Goal: Task Accomplishment & Management: Use online tool/utility

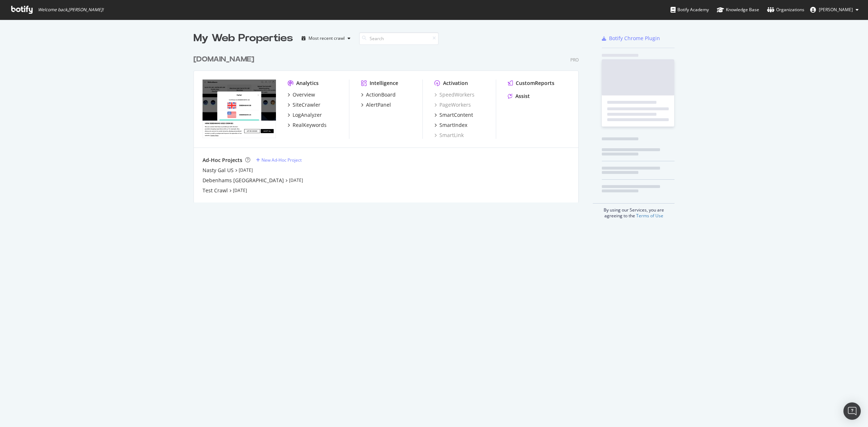
scroll to position [420, 855]
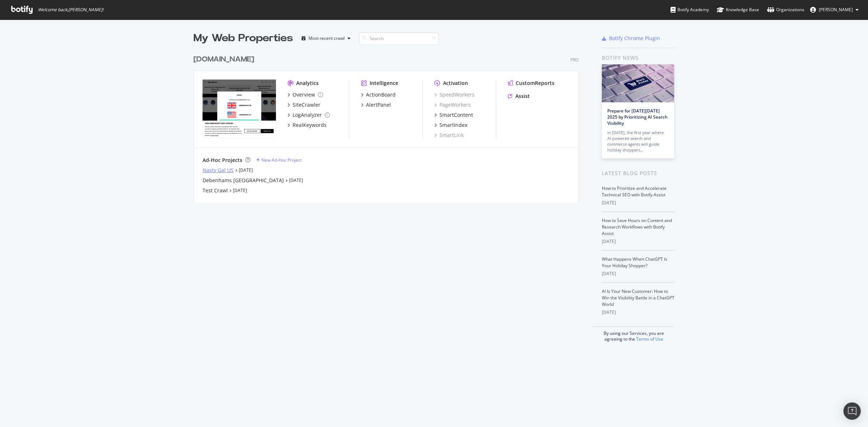
click at [210, 171] on div "Nasty Gal US" at bounding box center [218, 170] width 31 height 7
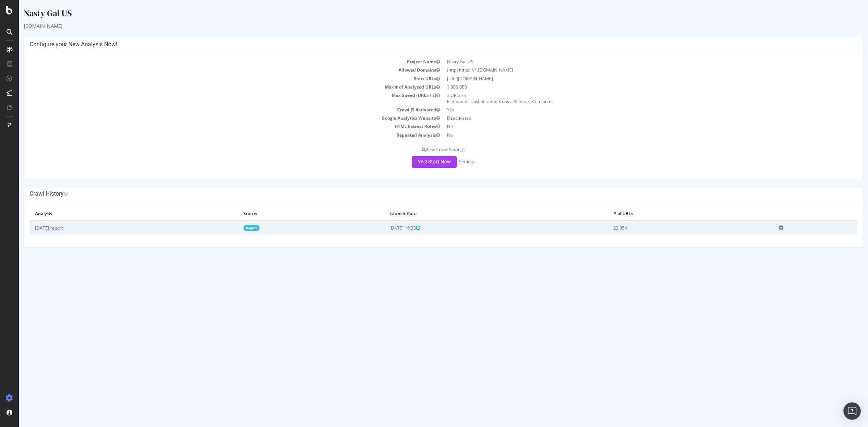
click at [63, 228] on link "[DATE] report" at bounding box center [49, 228] width 28 height 6
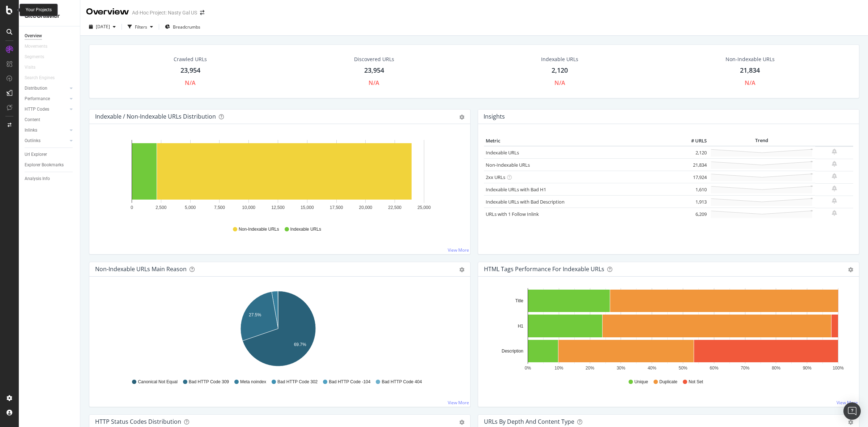
click at [13, 9] on div at bounding box center [9, 10] width 17 height 9
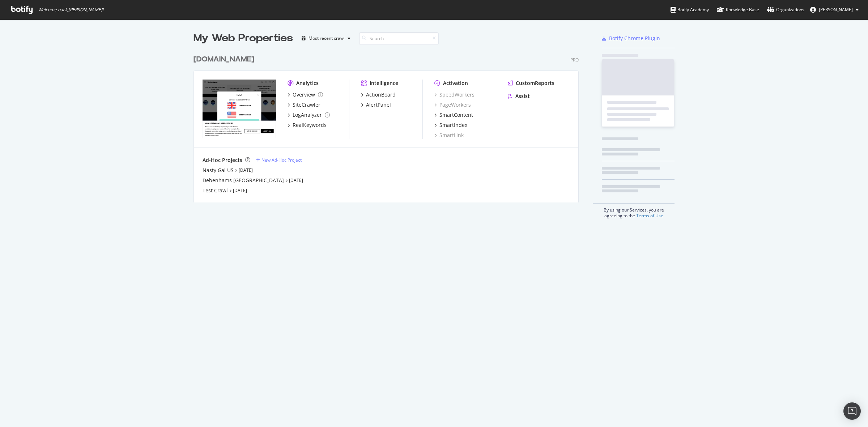
scroll to position [420, 855]
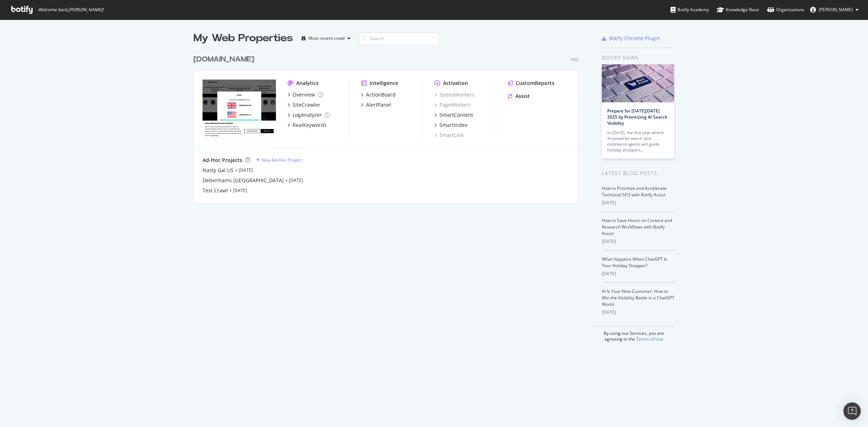
click at [242, 59] on div "[DOMAIN_NAME]" at bounding box center [224, 59] width 61 height 10
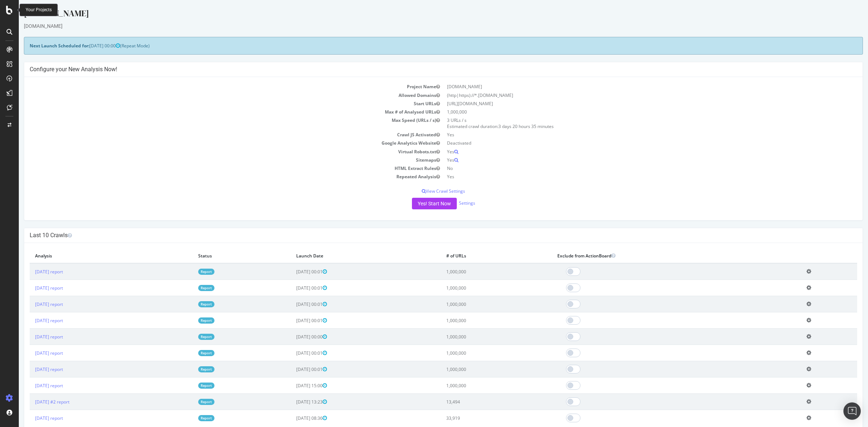
click at [11, 6] on icon at bounding box center [9, 10] width 7 height 9
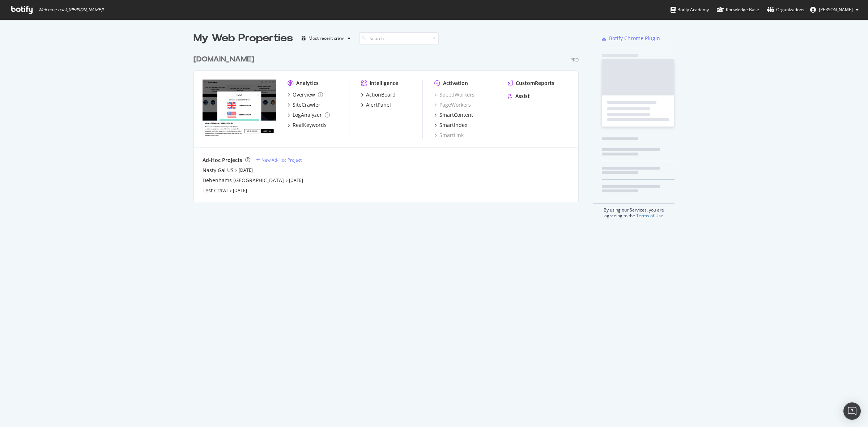
scroll to position [420, 855]
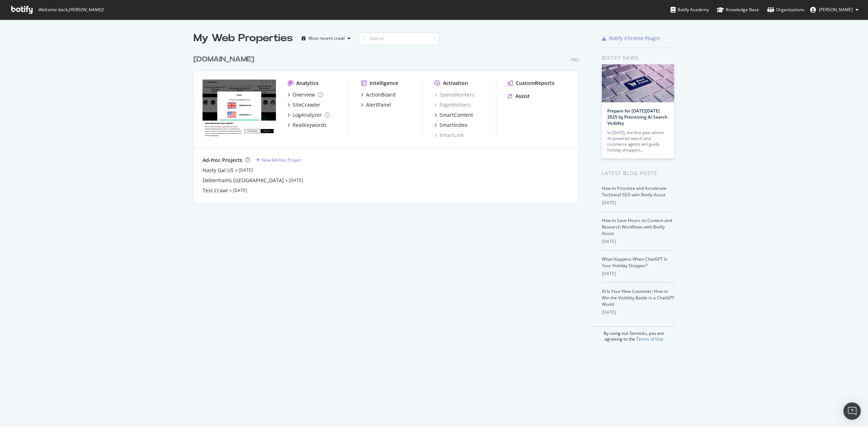
click at [202, 58] on div "[DOMAIN_NAME]" at bounding box center [224, 59] width 61 height 10
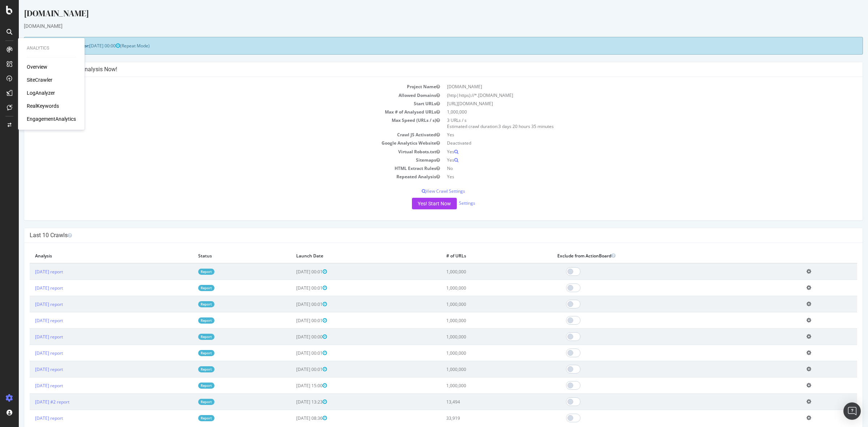
click at [41, 95] on div "LogAnalyzer" at bounding box center [41, 92] width 28 height 7
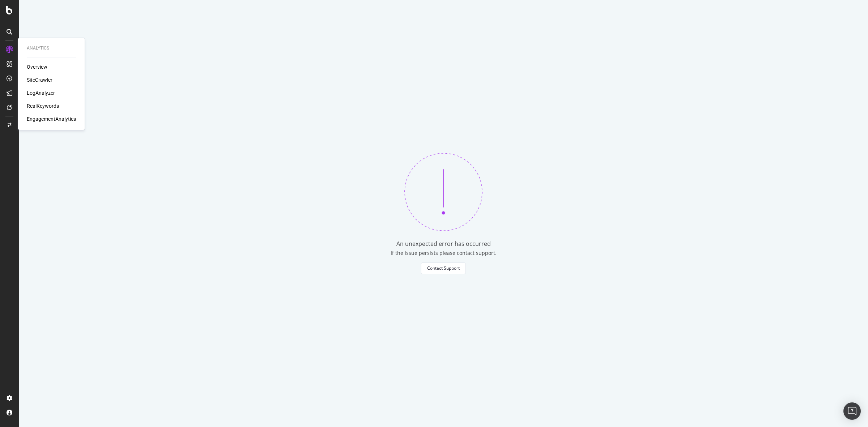
click at [42, 67] on div "Overview" at bounding box center [37, 66] width 21 height 7
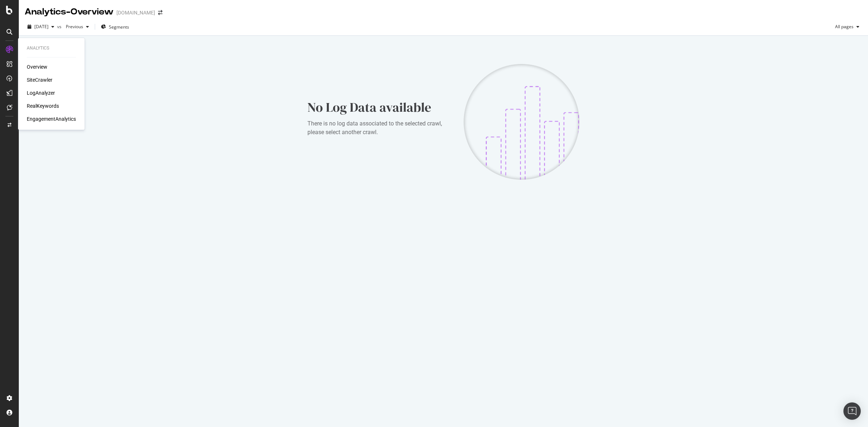
click at [38, 80] on div "SiteCrawler" at bounding box center [40, 79] width 26 height 7
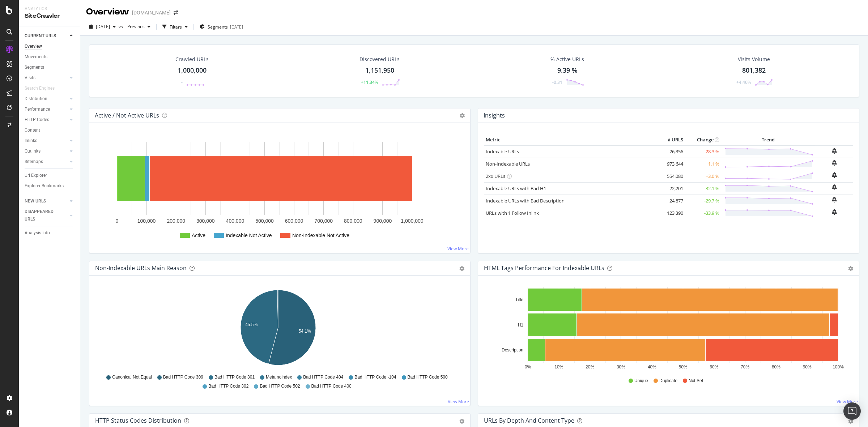
click at [191, 71] on div "1,000,000" at bounding box center [192, 70] width 29 height 9
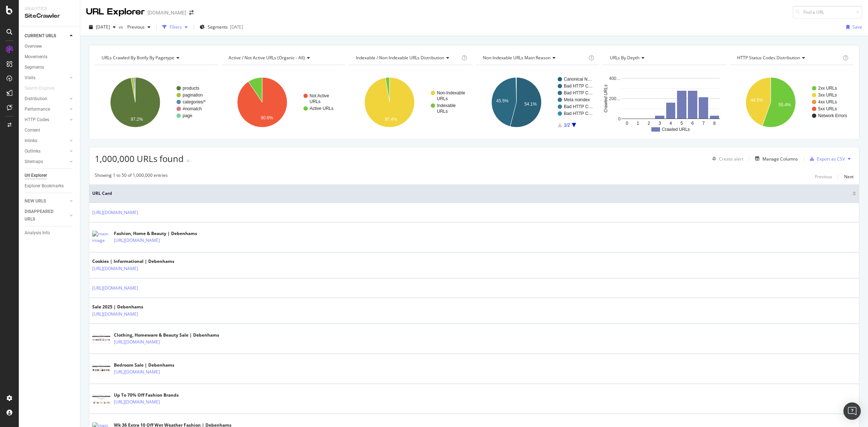
click at [182, 27] on div "Filters" at bounding box center [176, 27] width 12 height 6
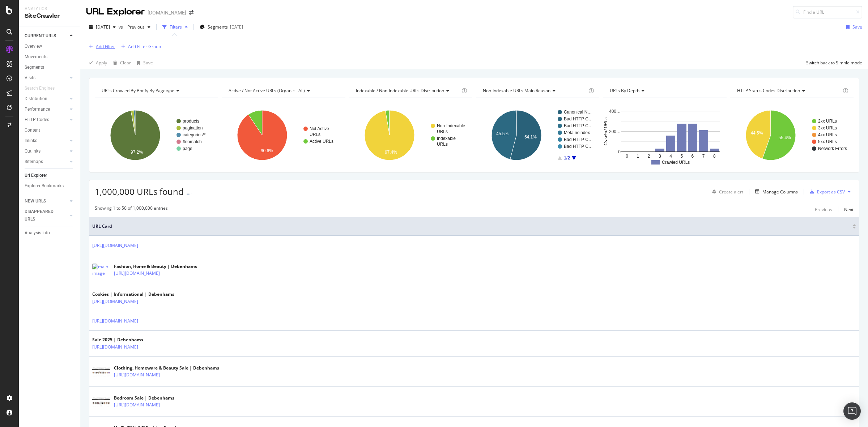
click at [98, 49] on div "Add Filter" at bounding box center [105, 46] width 19 height 6
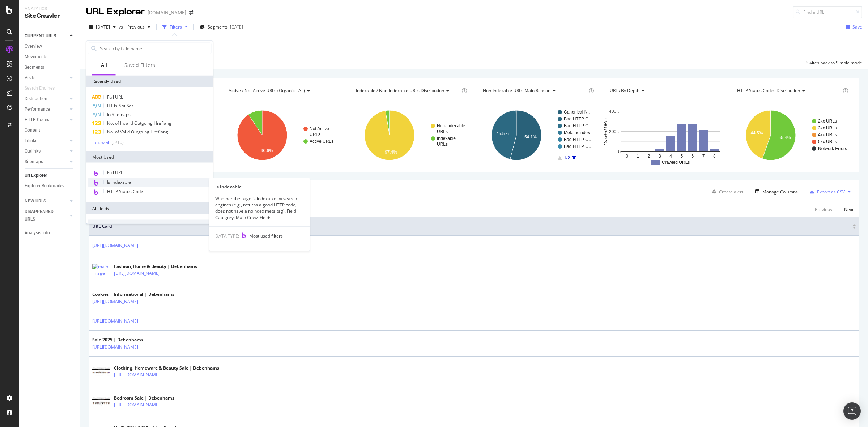
click at [147, 180] on div "Is Indexable" at bounding box center [150, 182] width 124 height 9
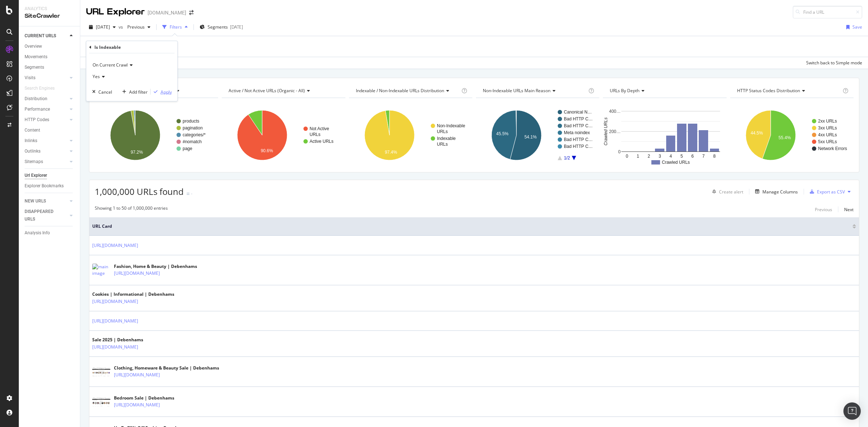
click at [158, 94] on div "button" at bounding box center [156, 92] width 10 height 4
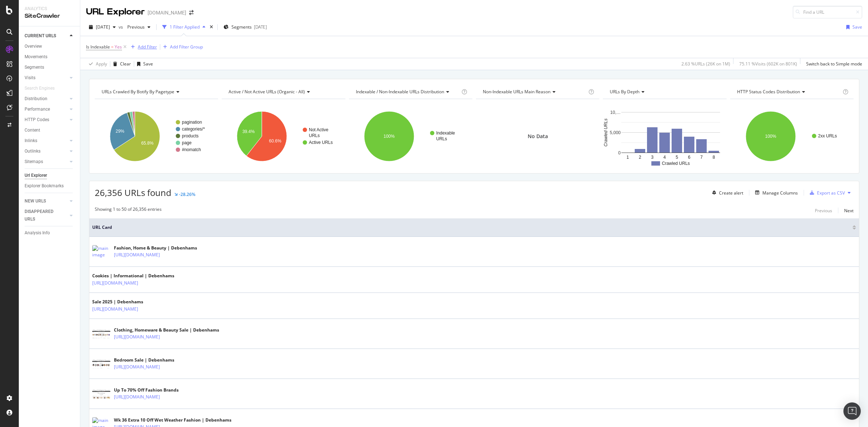
click at [149, 48] on div "Add Filter" at bounding box center [147, 47] width 19 height 6
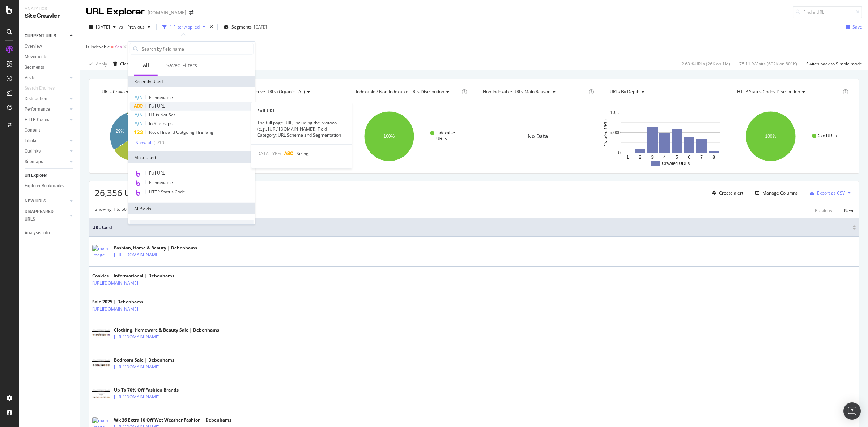
click at [170, 107] on div "Full URL" at bounding box center [192, 106] width 124 height 9
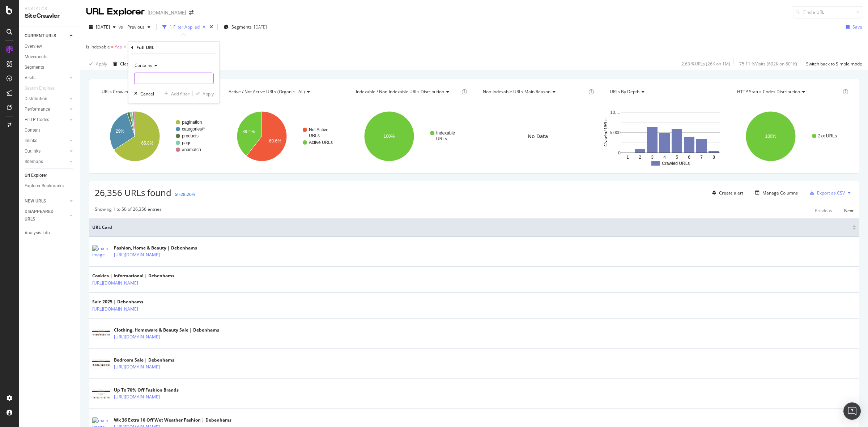
click at [160, 75] on input "text" at bounding box center [174, 79] width 79 height 12
type input "m"
type input "Mens"
click at [197, 96] on icon "button" at bounding box center [198, 94] width 4 height 4
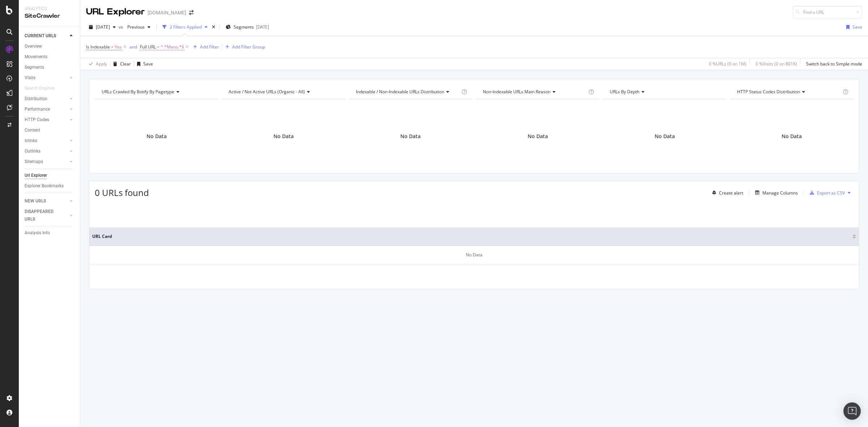
click at [167, 49] on span "^.*Mens.*$" at bounding box center [173, 47] width 24 height 10
click at [144, 44] on icon at bounding box center [145, 46] width 2 height 4
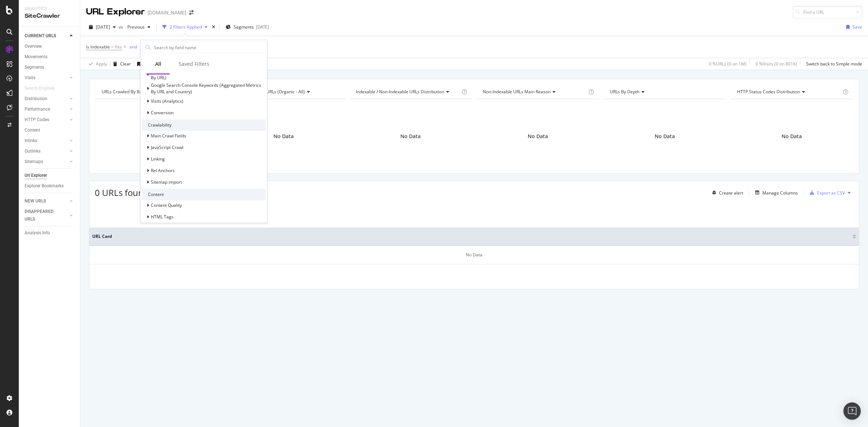
scroll to position [226, 0]
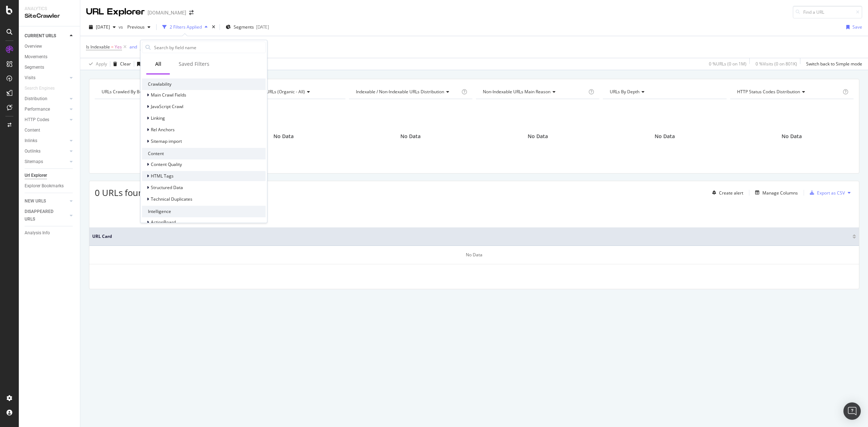
click at [202, 176] on div "HTML Tags" at bounding box center [204, 176] width 124 height 10
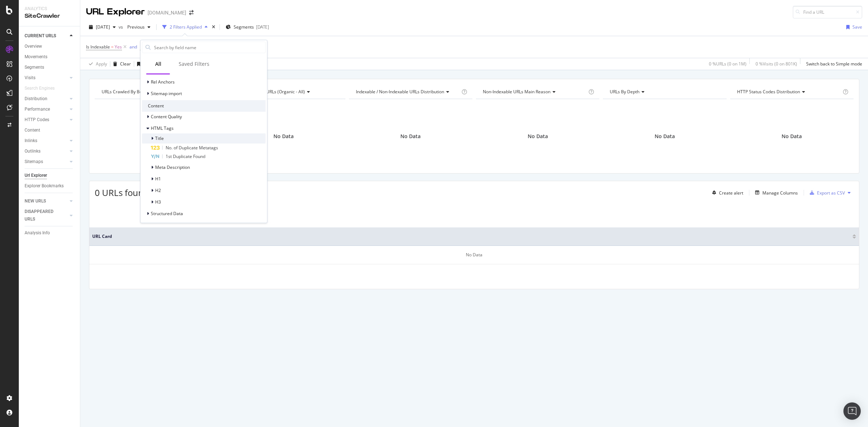
scroll to position [310, 0]
click at [193, 144] on div "H1" at bounding box center [204, 143] width 124 height 10
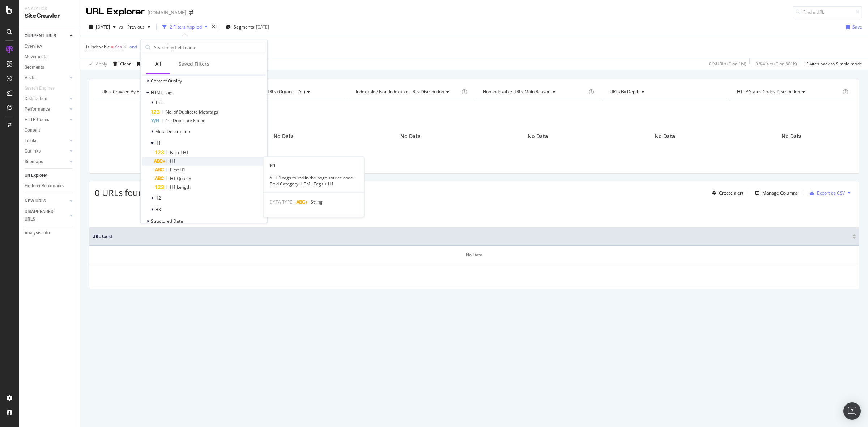
click at [201, 158] on div "H1" at bounding box center [210, 161] width 111 height 9
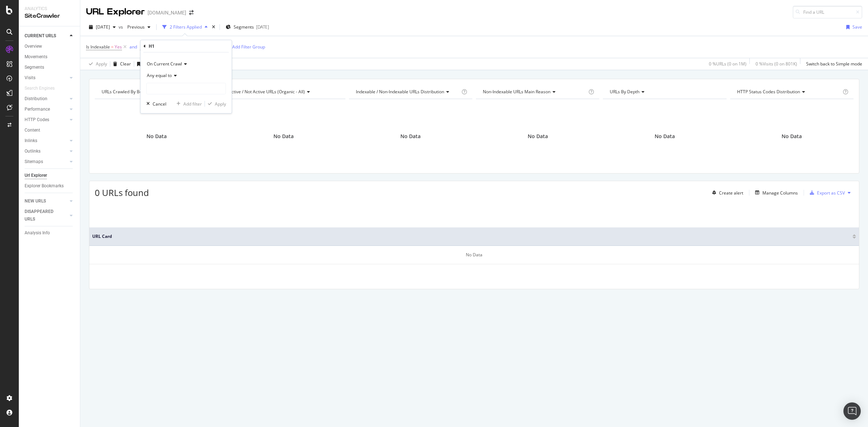
click at [173, 77] on icon at bounding box center [174, 75] width 5 height 4
click at [181, 147] on div "Any contains" at bounding box center [186, 146] width 77 height 9
click at [162, 88] on input "text" at bounding box center [186, 89] width 79 height 12
type input "Mens"
click at [218, 106] on div "Apply" at bounding box center [220, 104] width 11 height 6
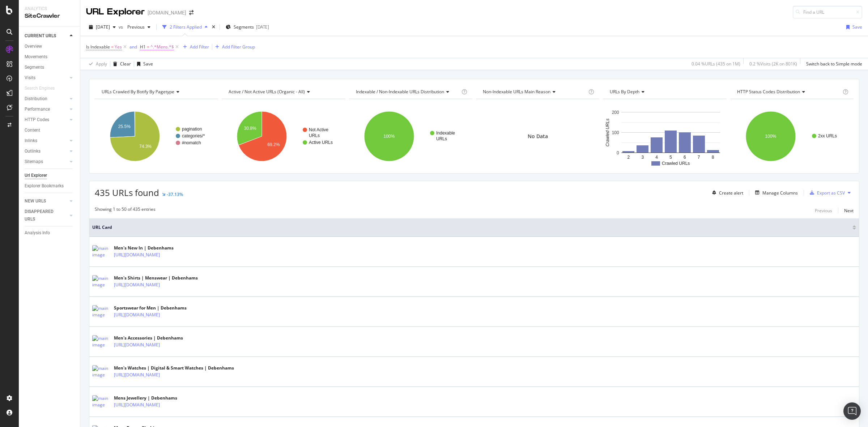
click at [160, 47] on span "^.*Mens.*$" at bounding box center [163, 47] width 24 height 10
click at [172, 76] on span "Any contains" at bounding box center [160, 75] width 26 height 6
click at [202, 155] on div "None contains" at bounding box center [186, 156] width 77 height 9
click at [219, 107] on div "Apply" at bounding box center [220, 104] width 11 height 6
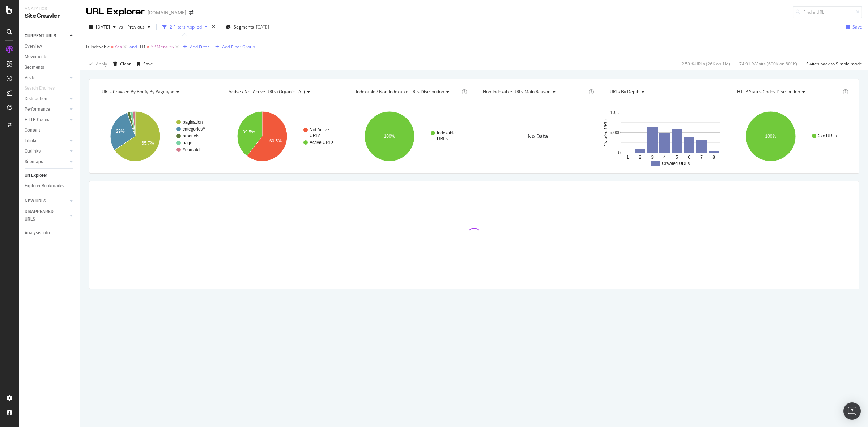
click at [160, 51] on span "^.*Mens.*$" at bounding box center [163, 47] width 24 height 10
click at [169, 76] on span "None contains" at bounding box center [161, 75] width 29 height 6
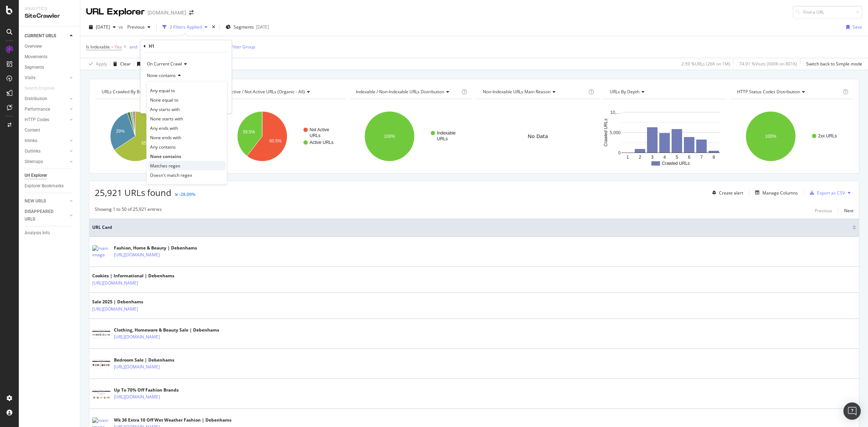
click at [178, 166] on span "Matches regex" at bounding box center [165, 166] width 30 height 6
click at [217, 106] on div "Apply" at bounding box center [220, 104] width 11 height 6
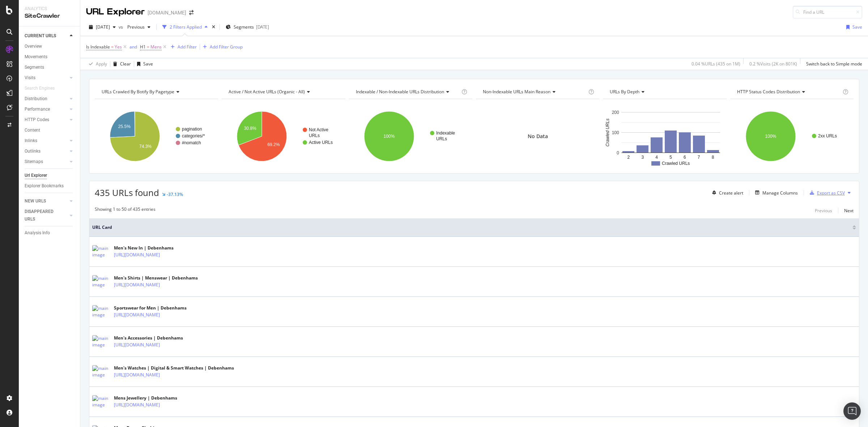
click at [817, 195] on div "Export as CSV" at bounding box center [831, 193] width 28 height 6
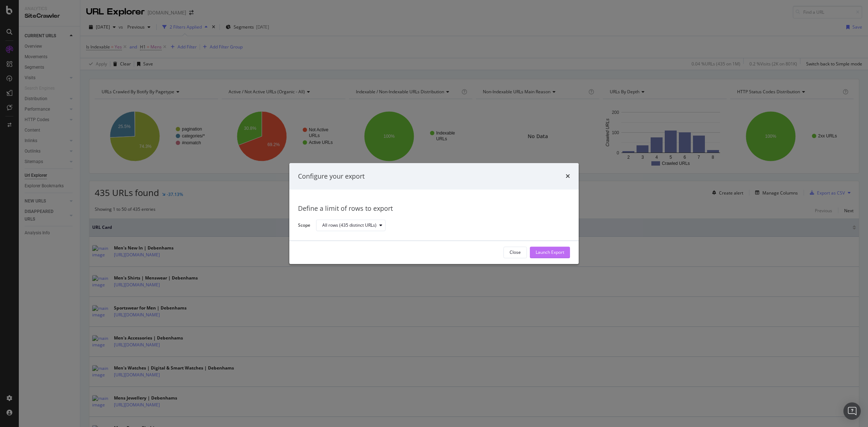
click at [546, 257] on div "Launch Export" at bounding box center [550, 252] width 29 height 11
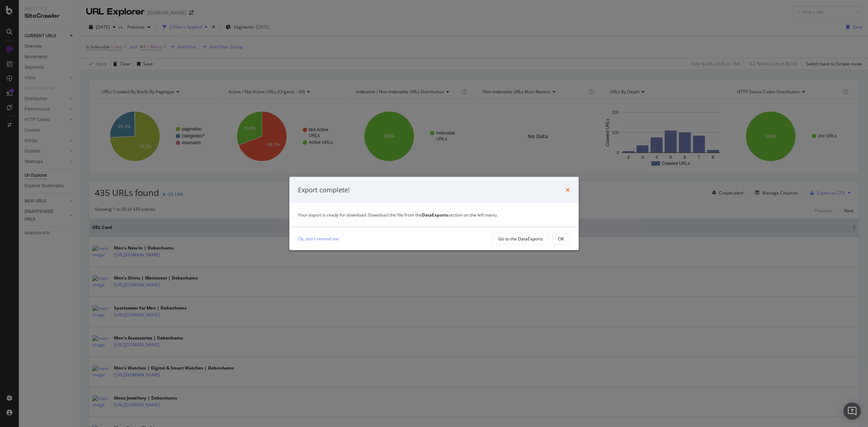
click at [568, 190] on icon "times" at bounding box center [568, 190] width 4 height 6
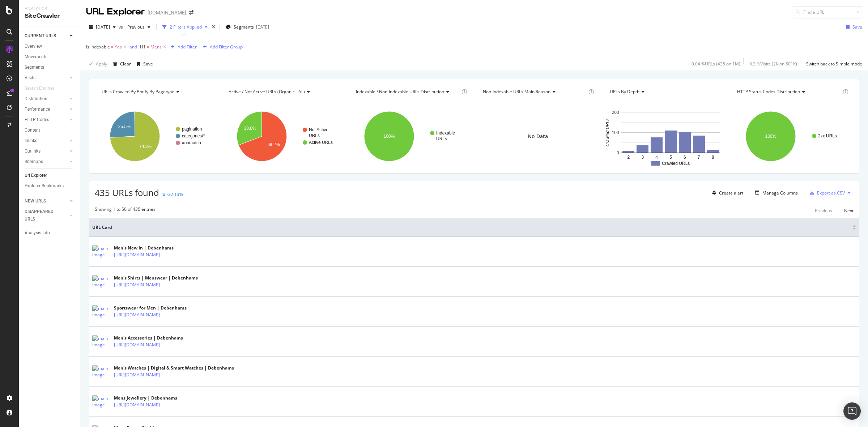
click at [12, 92] on div at bounding box center [12, 91] width 4 height 4
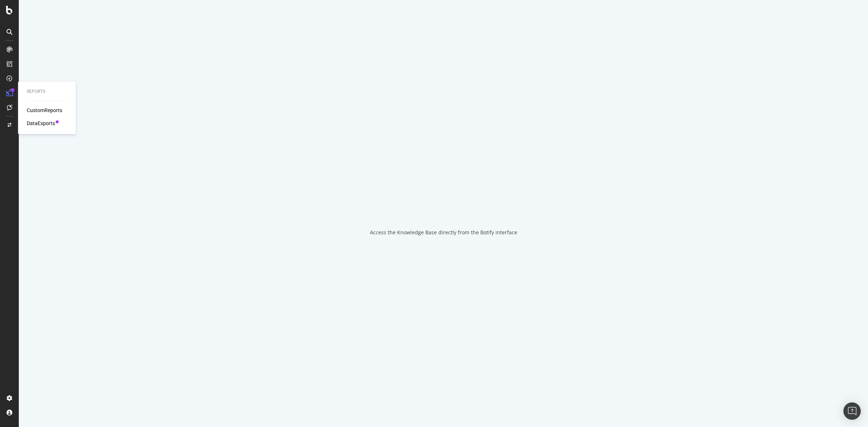
click at [48, 121] on div "DataExports" at bounding box center [41, 123] width 28 height 7
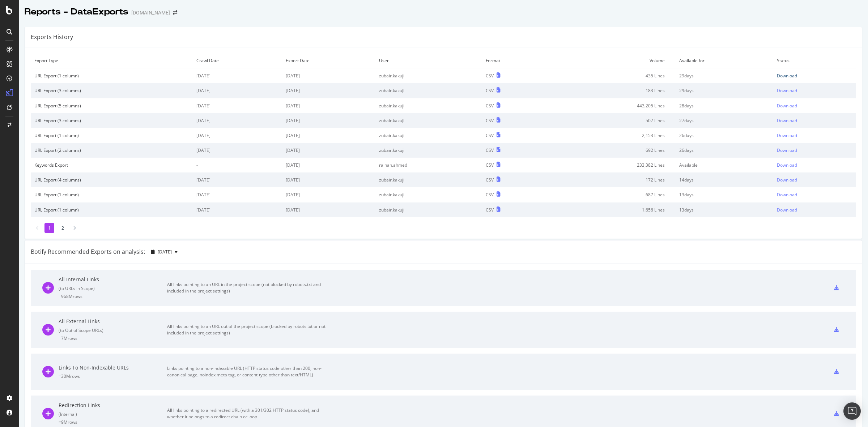
click at [780, 75] on div "Download" at bounding box center [787, 76] width 20 height 6
click at [38, 68] on div "Overview" at bounding box center [37, 66] width 21 height 7
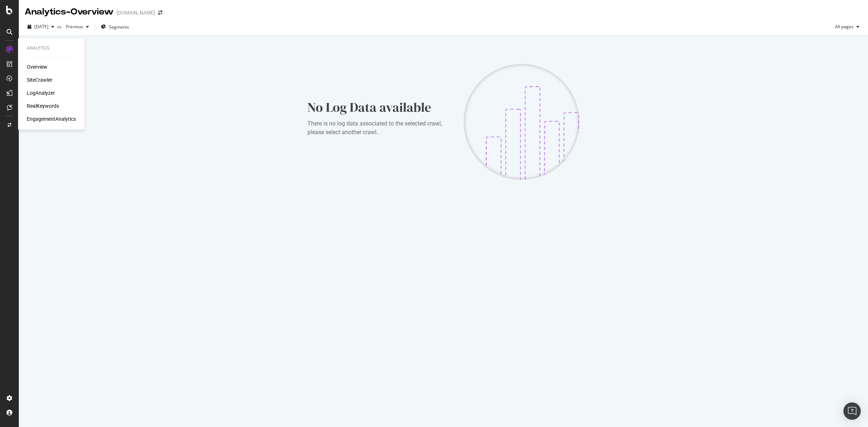
click at [35, 81] on div "SiteCrawler" at bounding box center [40, 79] width 26 height 7
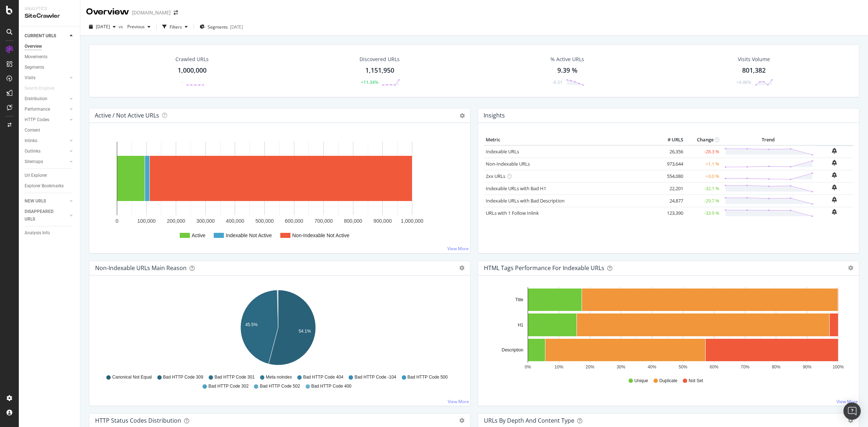
click at [186, 69] on div "1,000,000" at bounding box center [192, 70] width 29 height 9
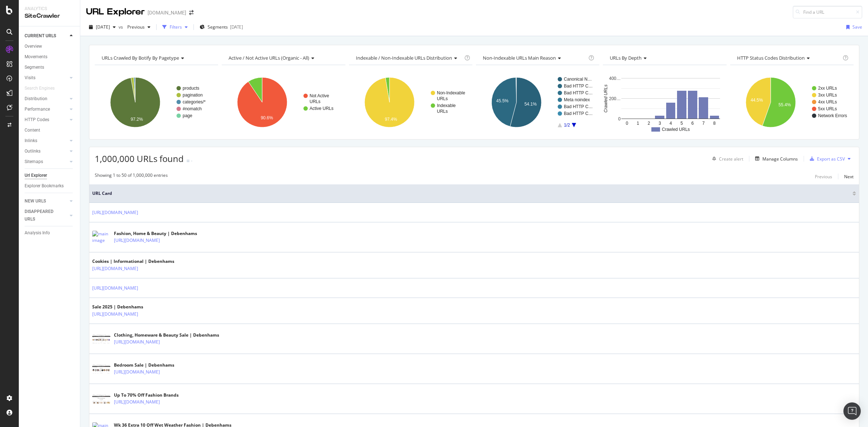
click at [191, 27] on div "button" at bounding box center [186, 27] width 9 height 4
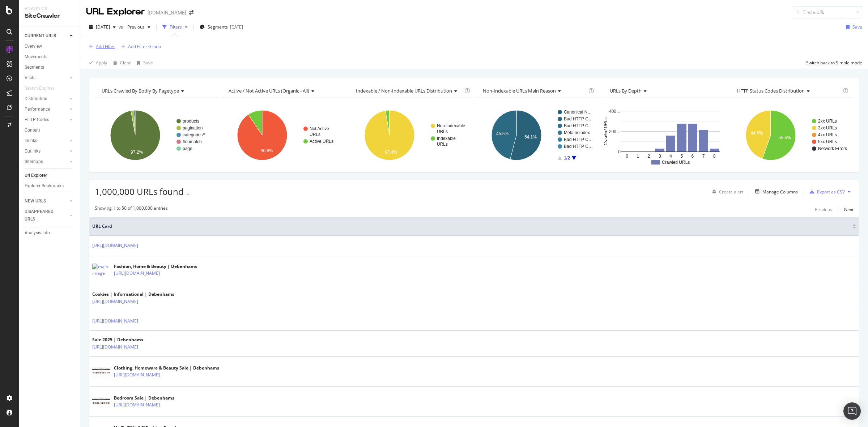
click at [107, 49] on div "Add Filter" at bounding box center [105, 46] width 19 height 6
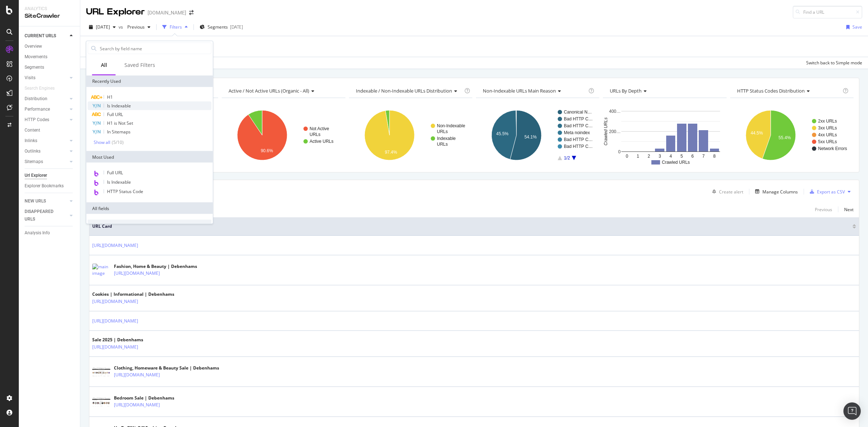
click at [147, 104] on div "Is Indexable" at bounding box center [150, 106] width 124 height 9
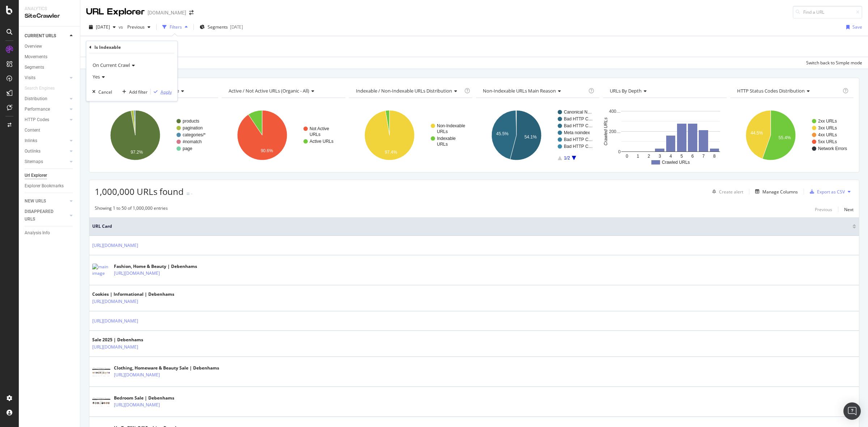
click at [169, 95] on div "Apply" at bounding box center [166, 92] width 11 height 6
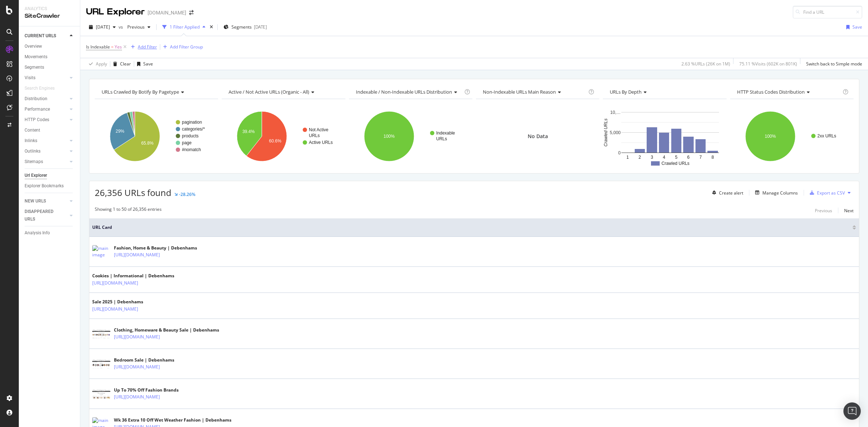
click at [149, 44] on div "Add Filter" at bounding box center [147, 47] width 19 height 6
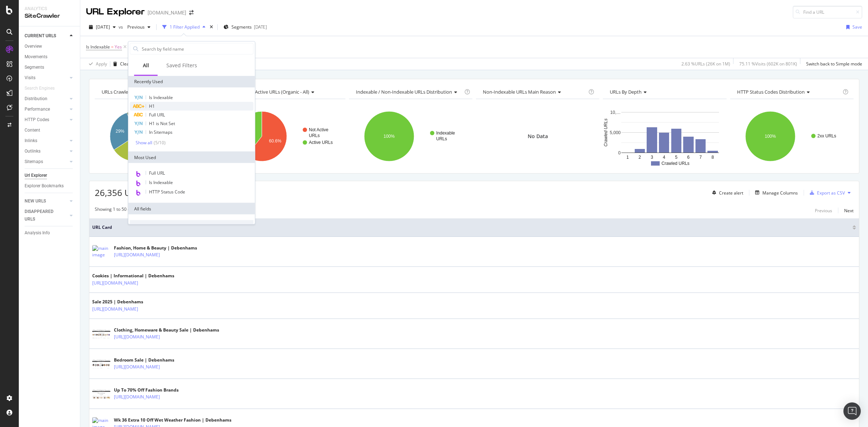
click at [177, 109] on div "H1" at bounding box center [192, 106] width 124 height 9
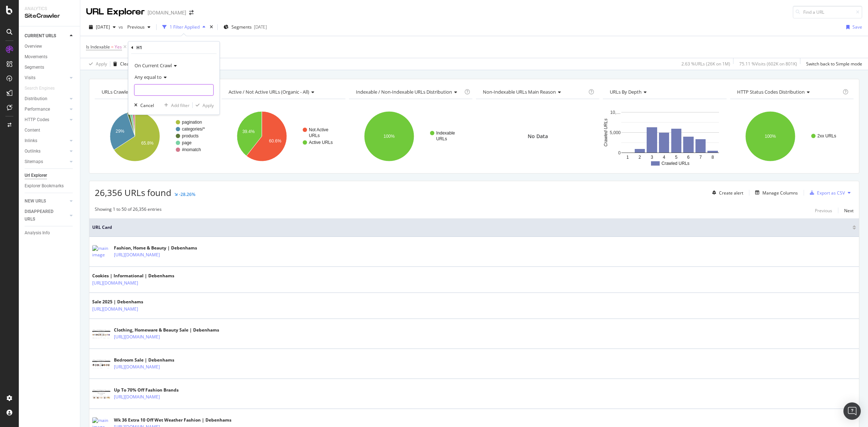
click at [187, 84] on input "text" at bounding box center [174, 90] width 79 height 12
type input "Mens"
click at [165, 75] on icon at bounding box center [164, 77] width 5 height 4
click at [172, 149] on div "Any contains" at bounding box center [174, 148] width 77 height 9
click at [205, 109] on div "Apply" at bounding box center [203, 105] width 21 height 7
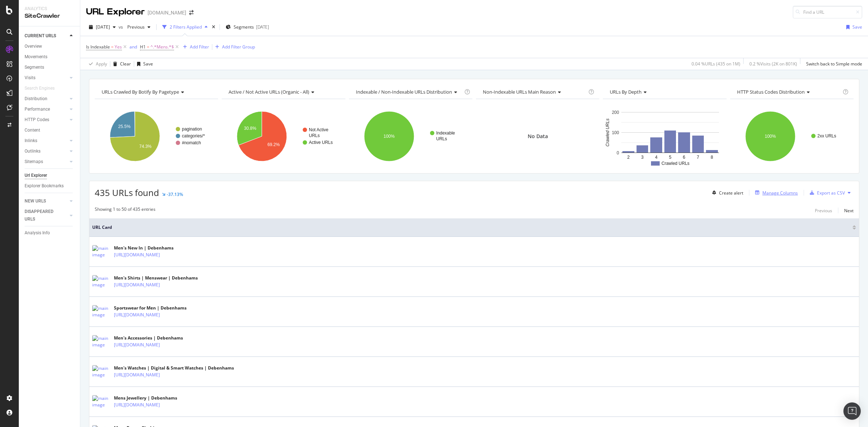
click at [763, 196] on div "Manage Columns" at bounding box center [780, 193] width 35 height 6
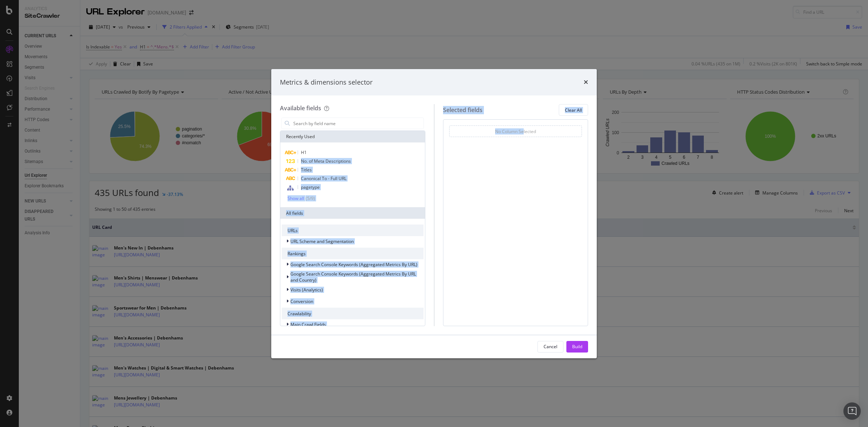
drag, startPoint x: 326, startPoint y: 153, endPoint x: 523, endPoint y: 126, distance: 198.7
click at [523, 126] on div "Available fields Recently Used H1 No. of Meta Descriptions Titles Canonical To …" at bounding box center [434, 215] width 308 height 222
click at [508, 155] on div "No Column Selected You can use this field as a To pick up a draggable item, pre…" at bounding box center [515, 222] width 145 height 207
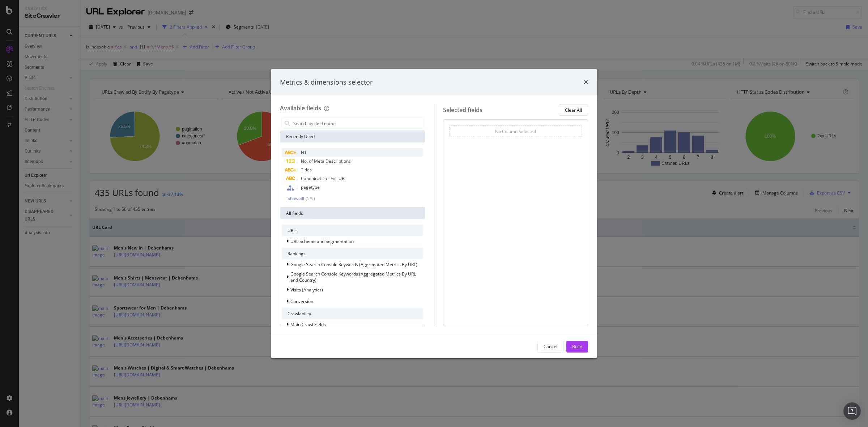
click at [330, 152] on div "H1" at bounding box center [353, 152] width 142 height 9
click at [549, 227] on div "H1 On Current Crawl You can use this field as a To pick up a draggable item, pr…" at bounding box center [515, 222] width 145 height 207
click at [580, 344] on div "Build" at bounding box center [577, 347] width 10 height 6
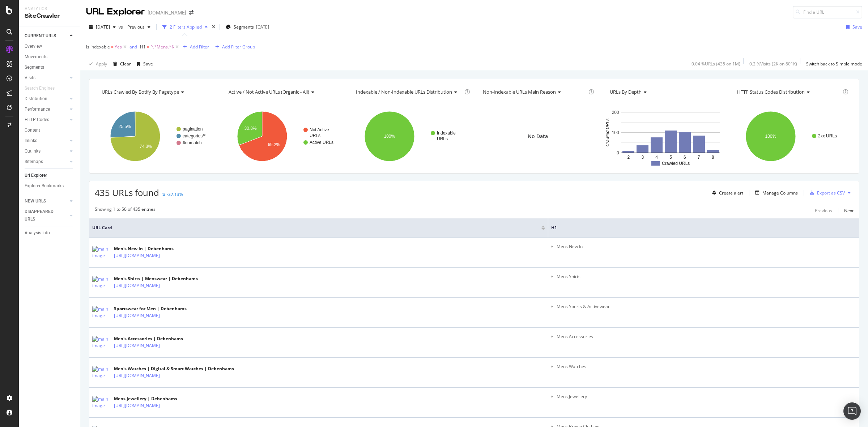
click at [817, 194] on div "Export as CSV" at bounding box center [831, 193] width 28 height 6
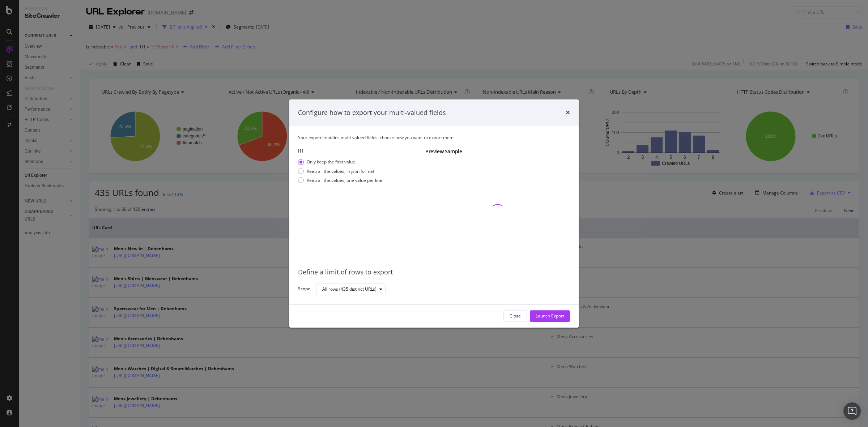
click at [555, 310] on div "Close Launch Export" at bounding box center [433, 316] width 289 height 23
click at [558, 314] on div "Launch Export" at bounding box center [550, 316] width 29 height 6
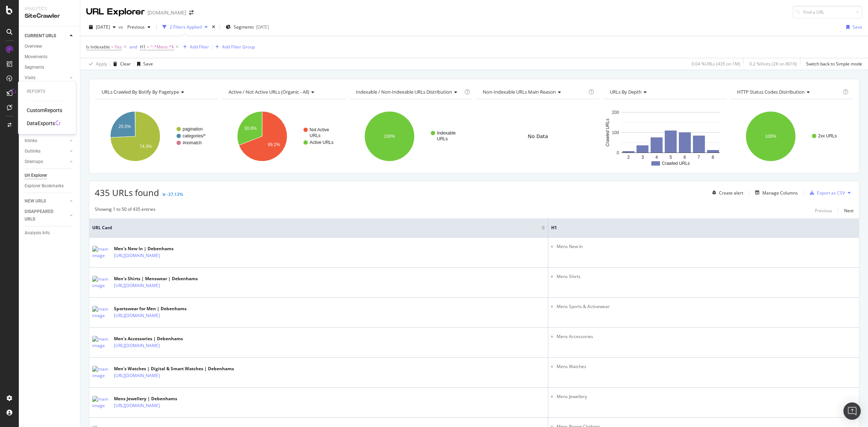
click at [10, 93] on icon at bounding box center [10, 93] width 6 height 6
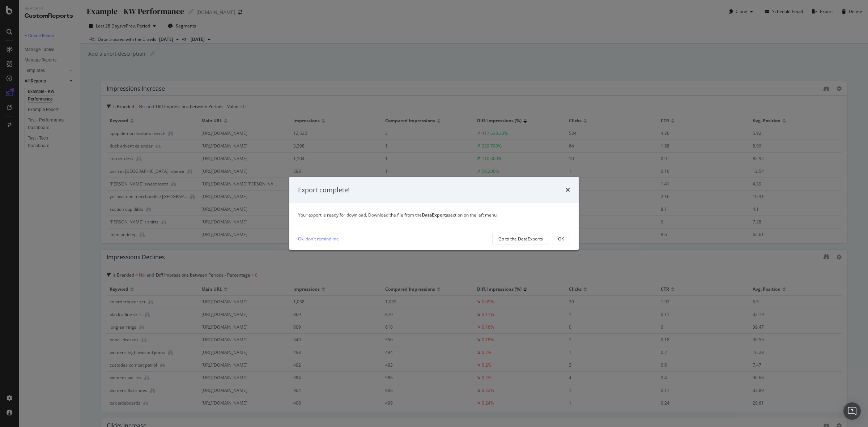
click at [292, 60] on div "Export complete! Your export is ready for download. Download the file from the …" at bounding box center [434, 213] width 868 height 427
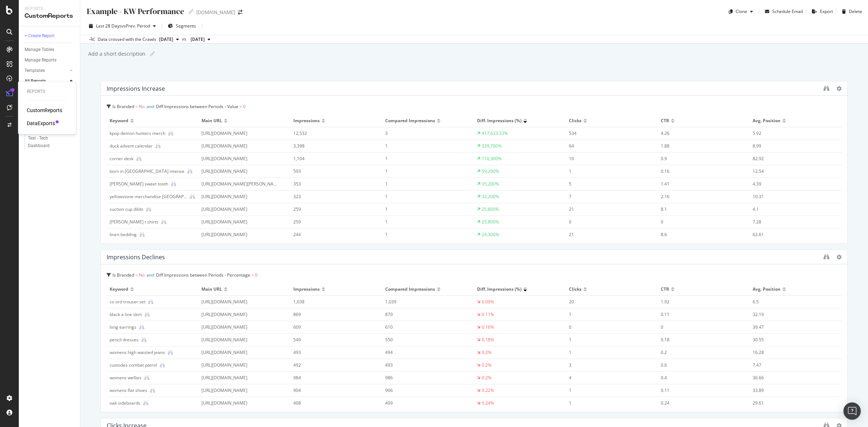
click at [41, 123] on div "DataExports" at bounding box center [41, 123] width 28 height 7
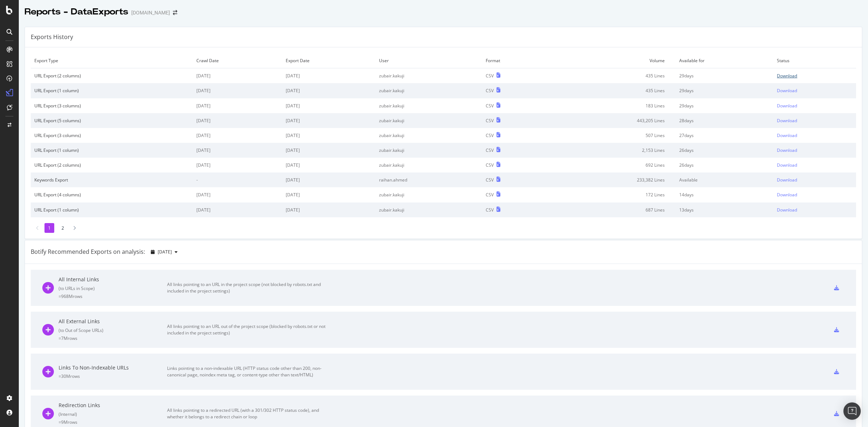
click at [777, 77] on div "Download" at bounding box center [787, 76] width 20 height 6
